Goal: Find specific page/section: Find specific page/section

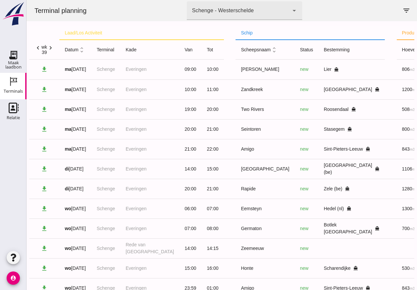
click at [51, 46] on icon "chevron_right" at bounding box center [50, 47] width 7 height 7
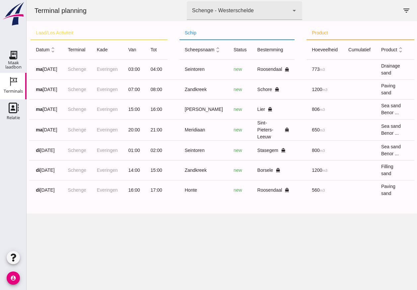
scroll to position [0, 25]
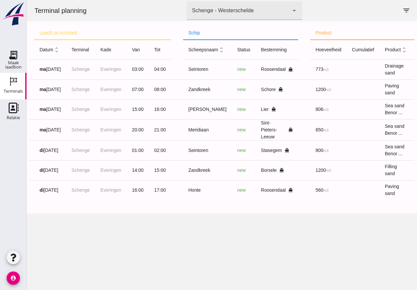
drag, startPoint x: 265, startPoint y: 200, endPoint x: 291, endPoint y: 201, distance: 26.2
click at [291, 200] on div "laad/los activiteit schip product acties chevron_left wk 40 chevron_right datum…" at bounding box center [221, 114] width 385 height 174
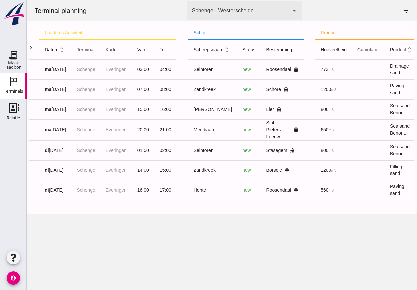
scroll to position [0, 0]
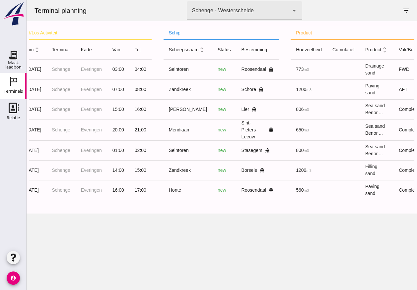
drag, startPoint x: 126, startPoint y: 204, endPoint x: 170, endPoint y: 202, distance: 44.1
click at [168, 204] on div "laad/los activiteit schip product acties chevron_left wk 40 chevron_right datum…" at bounding box center [221, 117] width 385 height 193
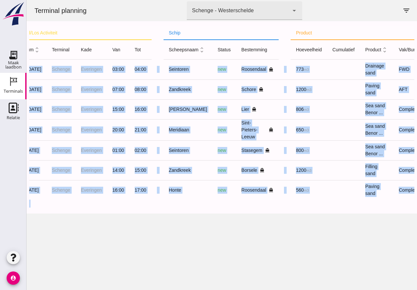
scroll to position [0, 64]
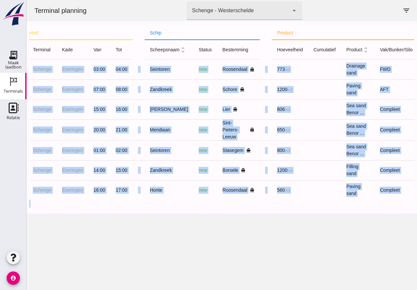
click at [166, 227] on div "Terminal planning terminal Schenge - Westerschelde 9c876888-926f-4f5f-969d-c779…" at bounding box center [222, 145] width 390 height 290
click at [191, 224] on div "Terminal planning terminal Schenge - Westerschelde 9c876888-926f-4f5f-969d-c779…" at bounding box center [222, 145] width 390 height 290
click at [176, 168] on div "Zandkreek" at bounding box center [169, 170] width 38 height 7
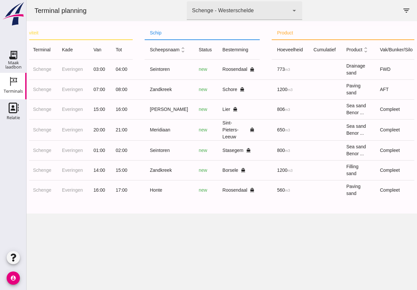
scroll to position [0, 64]
drag, startPoint x: 237, startPoint y: 208, endPoint x: 259, endPoint y: 207, distance: 22.6
click at [259, 207] on div at bounding box center [221, 207] width 385 height 13
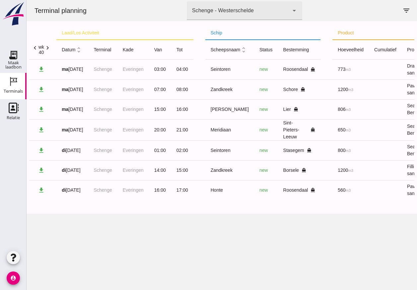
scroll to position [0, 0]
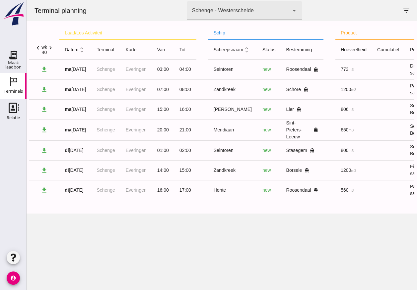
click at [188, 210] on div at bounding box center [221, 207] width 385 height 13
